Goal: Feedback & Contribution: Submit feedback/report problem

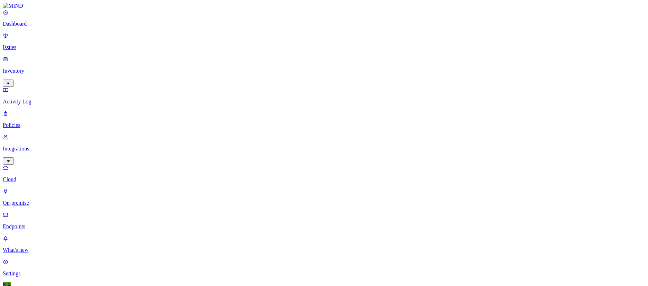
click at [34, 44] on p "Issues" at bounding box center [324, 47] width 642 height 6
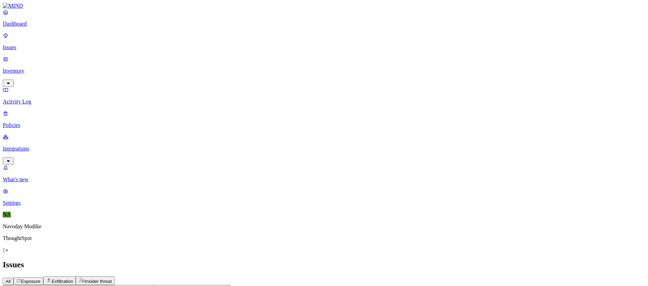
click at [409, 260] on div "Issues" at bounding box center [324, 264] width 642 height 9
click at [483, 276] on div "All Exposure Exfiltration Insider threat" at bounding box center [324, 280] width 642 height 9
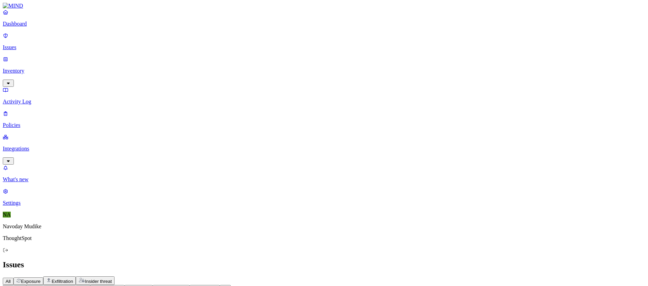
click at [40, 279] on span "Exposure" at bounding box center [30, 281] width 19 height 5
click at [394, 276] on div "All Exposure Exfiltration Insider threat" at bounding box center [324, 280] width 642 height 9
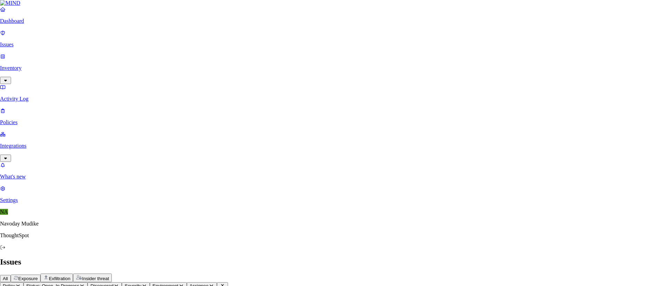
type textarea "t"
type textarea "w"
paste textarea "https://app.mind.io/issues?status=1&status=4&risk_category=1&dt=resources&d=019…"
type textarea "I don't see any password in the image https://app.mind.io/issues?status=1&statu…"
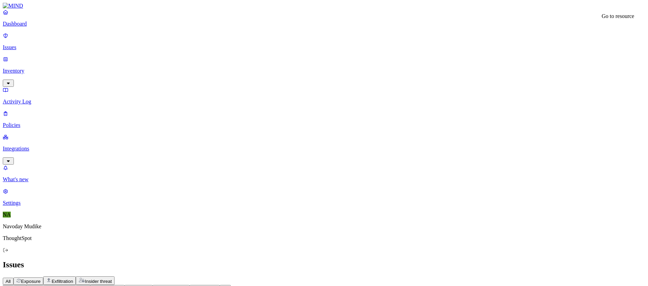
click at [440, 260] on h2 "Issues" at bounding box center [324, 264] width 642 height 9
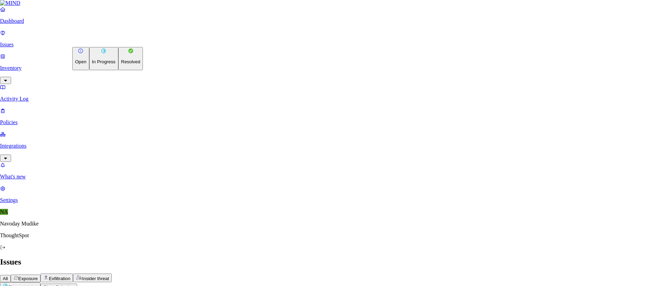
click at [104, 64] on p "In Progress" at bounding box center [104, 61] width 24 height 5
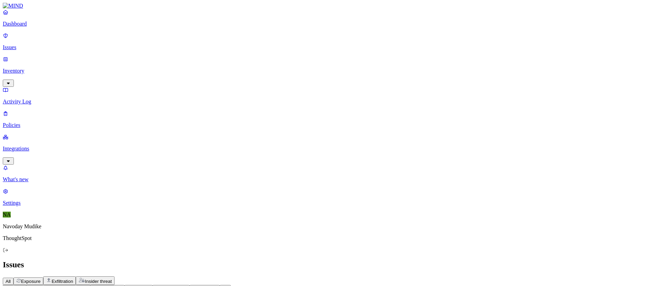
click at [485, 276] on div "All Exposure Exfiltration Insider threat" at bounding box center [324, 280] width 642 height 9
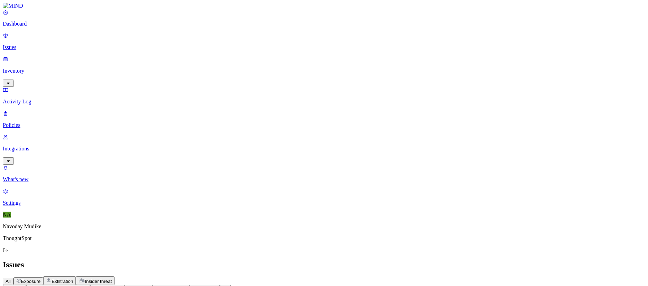
scroll to position [11, 0]
click at [481, 276] on div "All Exposure Exfiltration Insider threat" at bounding box center [324, 280] width 642 height 9
